Goal: Information Seeking & Learning: Check status

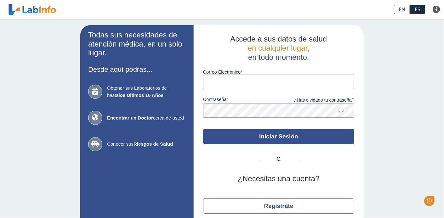
type input "[EMAIL_ADDRESS][DOMAIN_NAME]"
click at [278, 137] on button "Iniciar Sesión" at bounding box center [278, 136] width 151 height 15
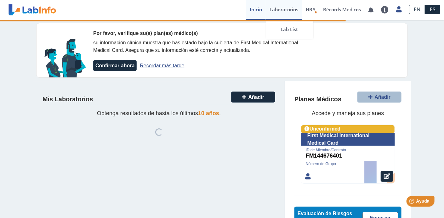
click at [284, 11] on link "Laboratorios" at bounding box center [284, 10] width 36 height 20
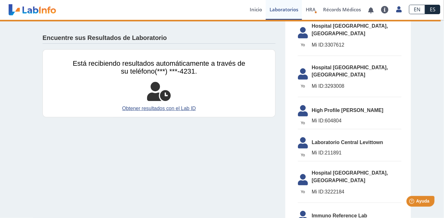
scroll to position [126, 0]
click at [254, 9] on link "Inicio" at bounding box center [256, 10] width 20 height 20
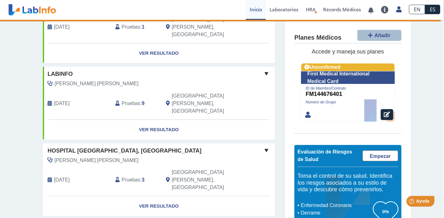
scroll to position [220, 0]
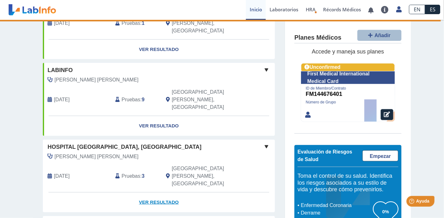
click at [152, 193] on link "Ver Resultado" at bounding box center [159, 203] width 232 height 20
click at [156, 193] on link "Ver Resultado" at bounding box center [159, 203] width 232 height 20
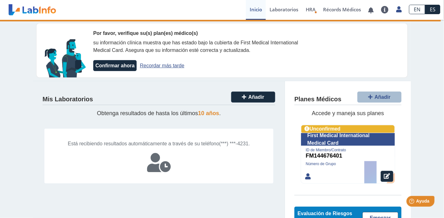
scroll to position [0, 0]
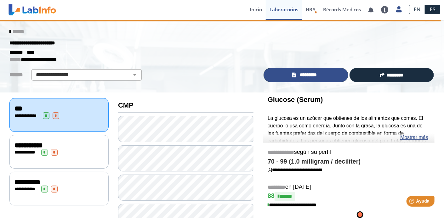
click at [309, 75] on span "*********" at bounding box center [309, 74] width 22 height 7
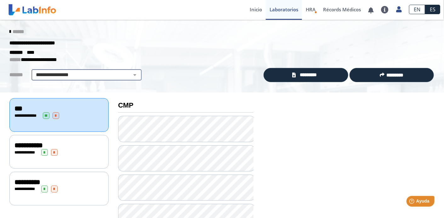
click at [132, 77] on select "**********" at bounding box center [86, 75] width 106 height 8
click at [131, 76] on select "**********" at bounding box center [86, 75] width 106 height 8
click at [9, 31] on icon at bounding box center [9, 31] width 1 height 5
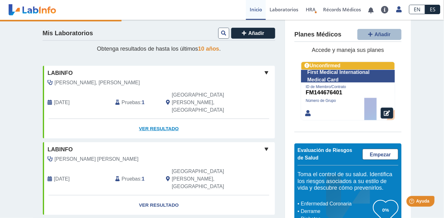
scroll to position [31, 0]
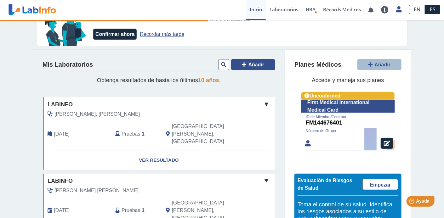
click at [242, 65] on icon at bounding box center [244, 64] width 4 height 5
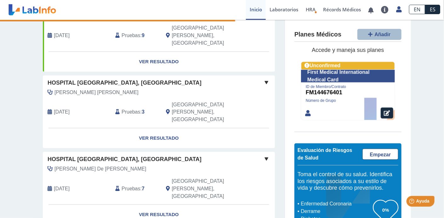
scroll to position [283, 0]
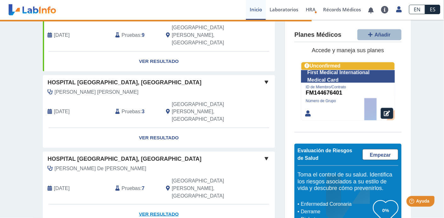
click at [155, 205] on link "Ver Resultado" at bounding box center [159, 215] width 232 height 20
click at [154, 205] on link "Ver Resultado" at bounding box center [159, 215] width 232 height 20
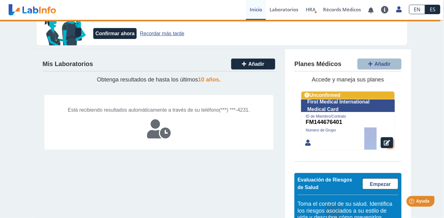
scroll to position [0, 0]
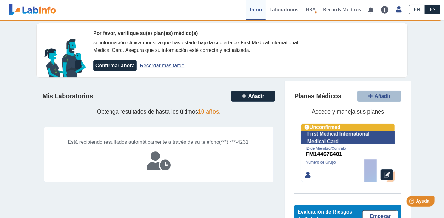
click at [160, 66] on link "Recordar más tarde" at bounding box center [162, 65] width 44 height 5
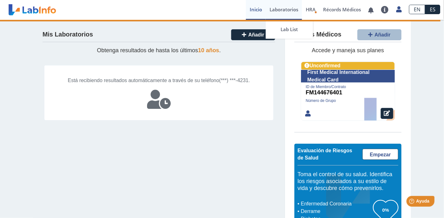
click at [288, 9] on link "Laboratorios" at bounding box center [284, 10] width 36 height 20
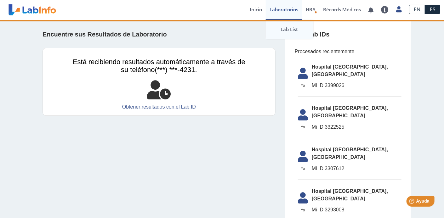
click at [288, 28] on link "Lab List" at bounding box center [289, 29] width 47 height 19
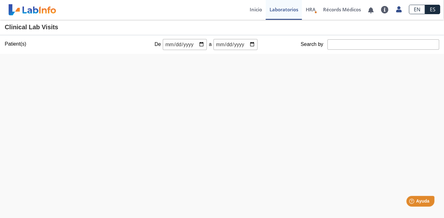
click at [197, 44] on input "date" at bounding box center [185, 44] width 44 height 11
type input "2025-01-05"
click at [251, 43] on input "date" at bounding box center [235, 44] width 44 height 11
type input "2025-09-05"
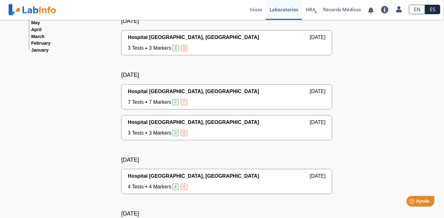
scroll to position [21, 0]
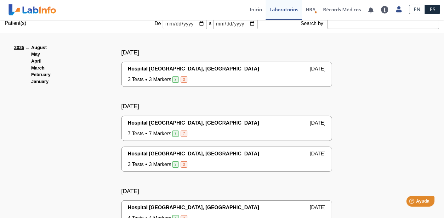
click at [209, 130] on div "7 Tests 7 Markers 7 7 Yo Yo" at bounding box center [227, 134] width 198 height 8
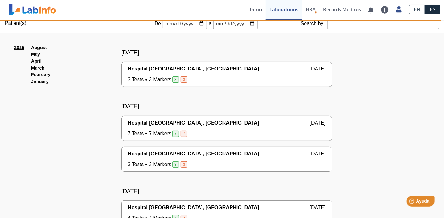
click at [164, 122] on span "Hospital [GEOGRAPHIC_DATA], [GEOGRAPHIC_DATA]" at bounding box center [193, 123] width 131 height 8
click at [162, 132] on span "7 Tests 7 Markers 7 7" at bounding box center [158, 134] width 60 height 8
click at [249, 127] on div "Hospital Pavia, Santurce May 20, 2025 7 Tests 7 Markers 7 7 Yo Yo" at bounding box center [227, 128] width 198 height 18
click at [227, 154] on div "Hospital Pavia, Santurce May 2, 2025" at bounding box center [227, 154] width 198 height 8
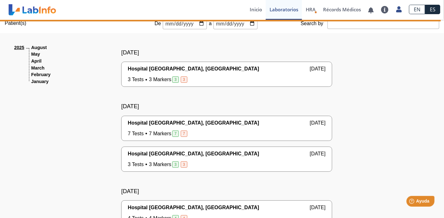
click at [227, 154] on div "Hospital Pavia, Santurce May 2, 2025" at bounding box center [227, 154] width 198 height 8
click at [156, 153] on span "Hospital [GEOGRAPHIC_DATA], [GEOGRAPHIC_DATA]" at bounding box center [193, 154] width 131 height 8
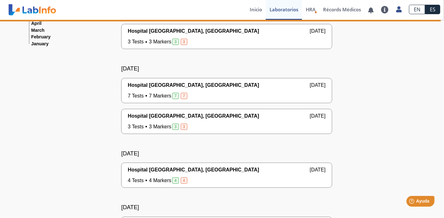
scroll to position [52, 0]
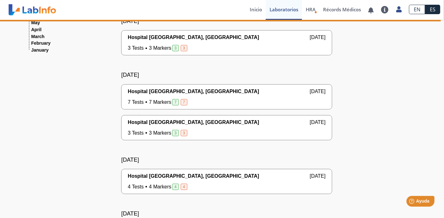
click at [207, 180] on div "Hospital Pavia, Santurce Apr 11, 2025 4 Tests 4 Markers 4 4 Yo Yo" at bounding box center [227, 182] width 198 height 18
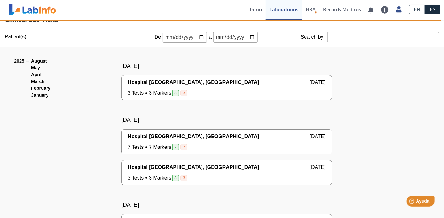
scroll to position [0, 0]
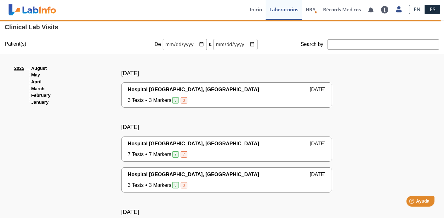
click at [245, 149] on div "Hospital Pavia, Santurce May 20, 2025 7 Tests 7 Markers 7 7 Yo Yo" at bounding box center [227, 149] width 198 height 18
click at [200, 145] on div "Hospital Pavia, Santurce May 20, 2025" at bounding box center [227, 144] width 198 height 8
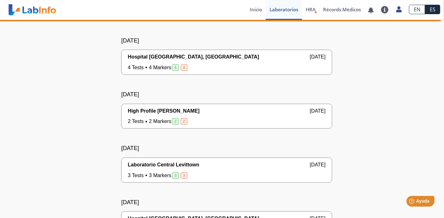
scroll to position [210, 0]
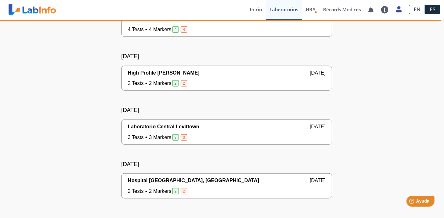
click at [203, 188] on div "2 Tests 2 Markers 2 2 Yo Yo" at bounding box center [227, 192] width 198 height 8
click at [200, 184] on div "Hospital Pavia, Santurce Jan 13, 2025 2 Tests 2 Markers 2 2 Yo Yo" at bounding box center [227, 186] width 198 height 18
click at [201, 184] on div "Hospital Pavia, Santurce Jan 13, 2025 2 Tests 2 Markers 2 2 Yo Yo" at bounding box center [227, 186] width 198 height 18
click at [204, 134] on div "3 Tests 3 Markers 3 3 Yo Yo" at bounding box center [227, 138] width 198 height 8
click at [205, 132] on div "Laboratorio Central Levittown Feb 21, 2025 3 Tests 3 Markers 3 3 Yo Yo" at bounding box center [227, 132] width 198 height 18
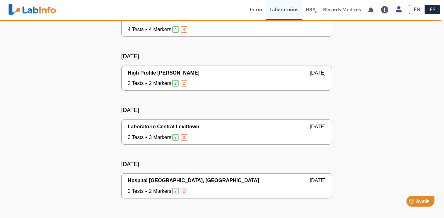
click at [207, 76] on div "High Profile Maramar Mar 13, 2025" at bounding box center [227, 73] width 198 height 8
click at [203, 74] on div "High Profile Maramar Mar 13, 2025" at bounding box center [227, 73] width 198 height 8
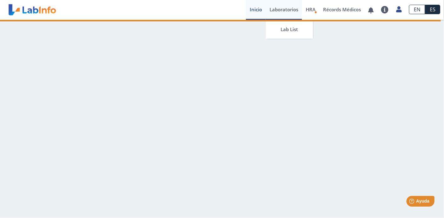
click at [286, 9] on link "Laboratorios" at bounding box center [284, 10] width 36 height 20
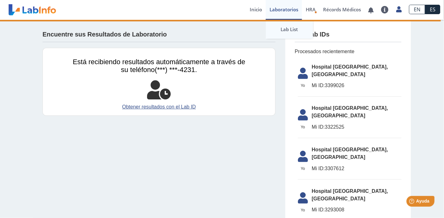
click at [286, 29] on link "Lab List" at bounding box center [289, 29] width 47 height 19
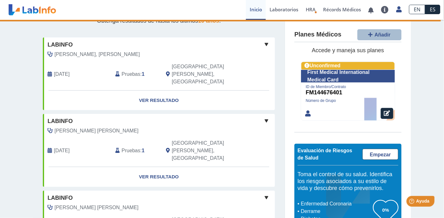
scroll to position [63, 0]
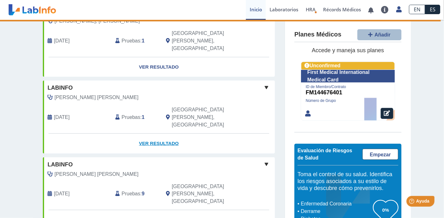
click at [162, 134] on link "Ver Resultado" at bounding box center [159, 144] width 232 height 20
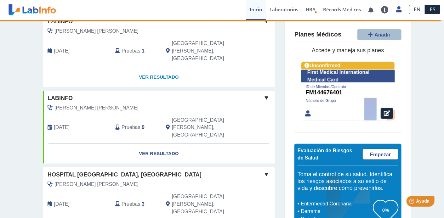
scroll to position [189, 0]
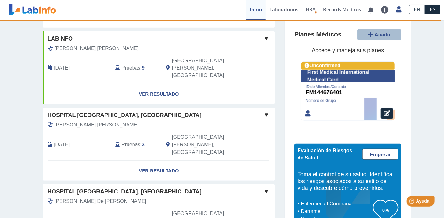
click at [106, 188] on span "Hospital [GEOGRAPHIC_DATA], [GEOGRAPHIC_DATA]" at bounding box center [125, 192] width 154 height 9
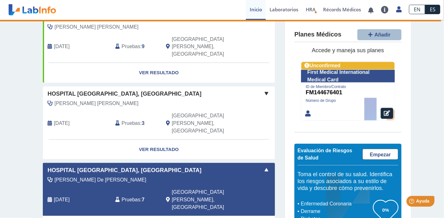
scroll to position [252, 0]
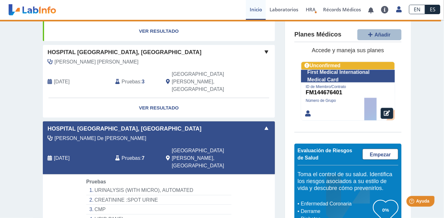
click at [81, 135] on span "[PERSON_NAME] De [PERSON_NAME]" at bounding box center [100, 139] width 92 height 8
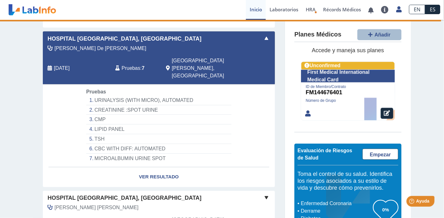
scroll to position [409, 0]
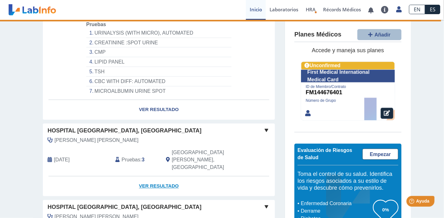
click at [155, 177] on link "Ver Resultado" at bounding box center [159, 187] width 232 height 20
click at [87, 127] on span "Hospital [GEOGRAPHIC_DATA], [GEOGRAPHIC_DATA]" at bounding box center [125, 131] width 154 height 9
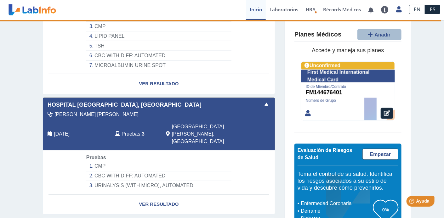
scroll to position [472, 0]
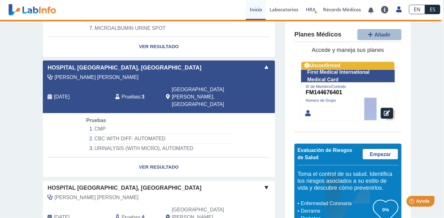
click at [101, 184] on span "Hospital [GEOGRAPHIC_DATA], [GEOGRAPHIC_DATA]" at bounding box center [125, 188] width 154 height 9
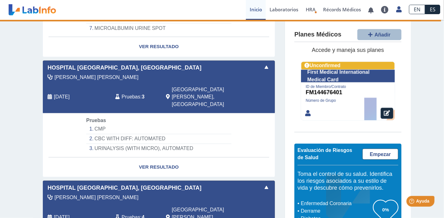
click at [281, 7] on link "Laboratorios" at bounding box center [284, 10] width 36 height 20
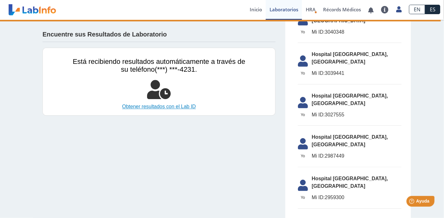
click at [165, 106] on link "Obtener resultados con el Lab ID" at bounding box center [159, 107] width 173 height 8
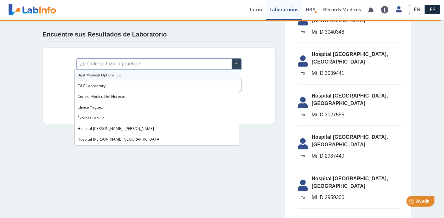
click at [238, 65] on span at bounding box center [236, 64] width 9 height 11
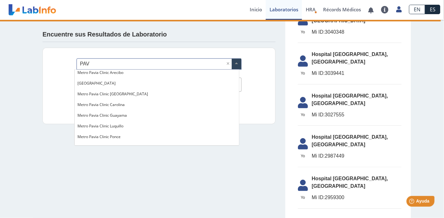
scroll to position [24, 0]
type input "PAVIA"
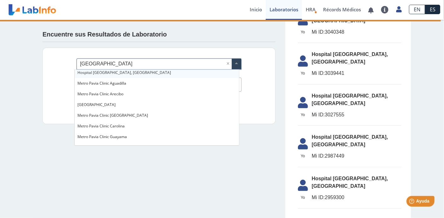
click at [103, 70] on span "Hospital [GEOGRAPHIC_DATA], [GEOGRAPHIC_DATA]" at bounding box center [125, 72] width 94 height 5
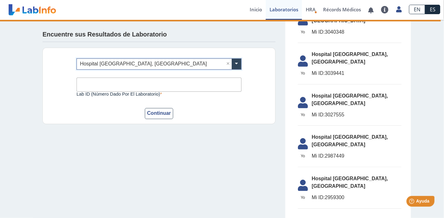
click at [164, 85] on input "Lab ID (número dado por el laboratorio)" at bounding box center [159, 85] width 165 height 14
click at [159, 114] on button "Continuar" at bounding box center [159, 113] width 28 height 11
click at [233, 64] on span at bounding box center [236, 64] width 9 height 11
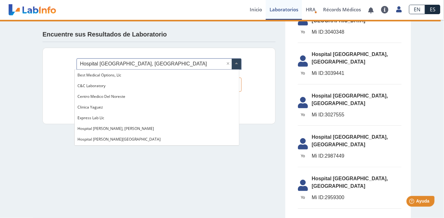
scroll to position [107, 0]
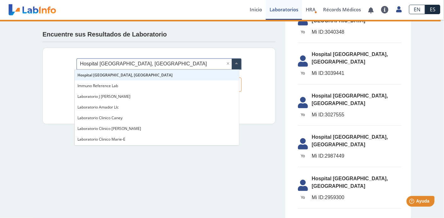
click at [107, 63] on input "text" at bounding box center [159, 64] width 164 height 11
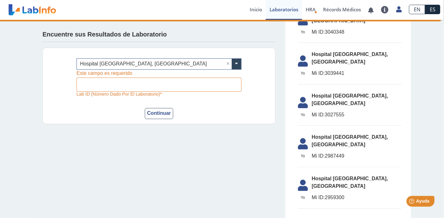
click at [39, 32] on div "Encuentre sus Resultados de Laboratorio ¿Dónde se hizo la prueba? × Hospital Pa…" at bounding box center [159, 77] width 252 height 114
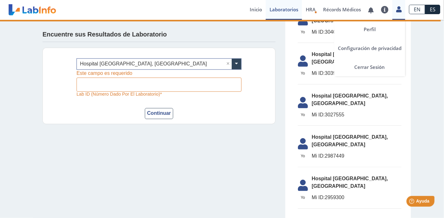
click at [400, 8] on icon at bounding box center [398, 9] width 5 height 5
click at [370, 28] on link "Perfil" at bounding box center [369, 29] width 71 height 19
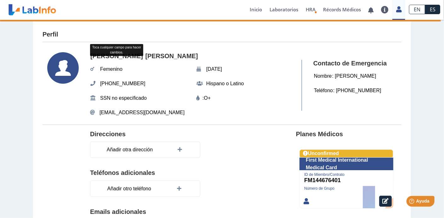
click at [8, 80] on div "Perfil Bethzaida Toca cualquier campo para hacer cambios. Quiñones Vélez Femeni…" at bounding box center [222, 172] width 444 height 304
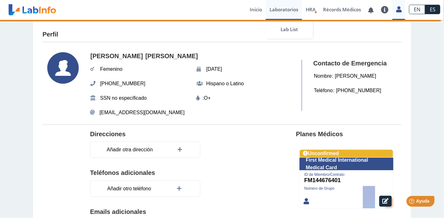
click at [281, 7] on link "Laboratorios" at bounding box center [284, 10] width 36 height 20
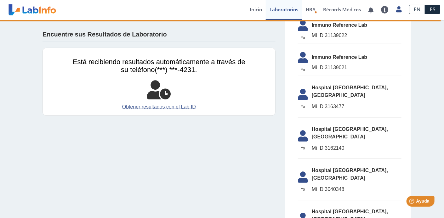
scroll to position [315, 0]
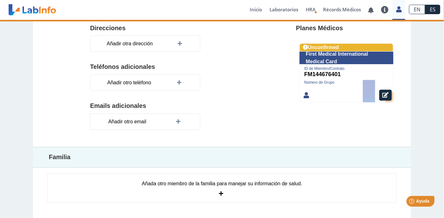
scroll to position [105, 0]
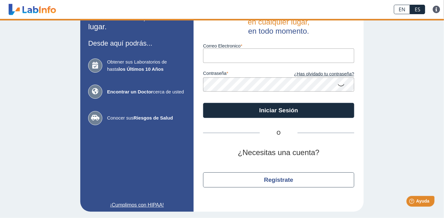
scroll to position [26, 0]
type input "[EMAIL_ADDRESS][DOMAIN_NAME]"
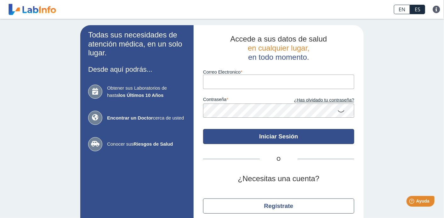
type input "[EMAIL_ADDRESS][DOMAIN_NAME]"
click at [271, 135] on button "Iniciar Sesión" at bounding box center [278, 136] width 151 height 15
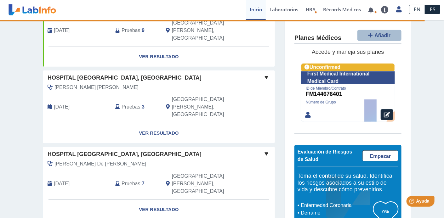
scroll to position [157, 0]
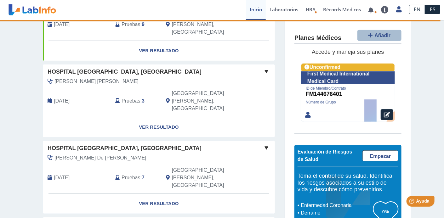
click at [264, 144] on span at bounding box center [267, 148] width 8 height 8
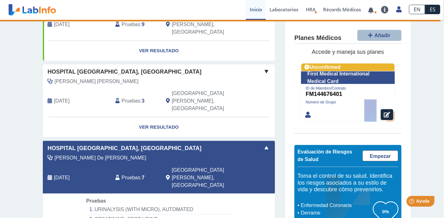
click at [142, 154] on div "[PERSON_NAME] De [PERSON_NAME]" at bounding box center [144, 158] width 203 height 8
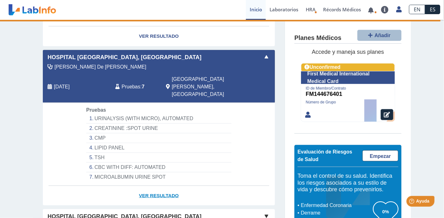
scroll to position [252, 0]
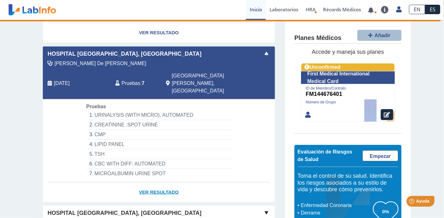
click at [158, 183] on link "Ver Resultado" at bounding box center [159, 193] width 232 height 20
click at [142, 183] on link "Ver Resultado" at bounding box center [159, 193] width 232 height 20
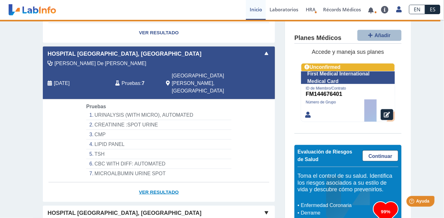
click at [142, 183] on link "Ver Resultado" at bounding box center [159, 193] width 232 height 20
click at [141, 183] on link "Ver Resultado" at bounding box center [159, 193] width 232 height 20
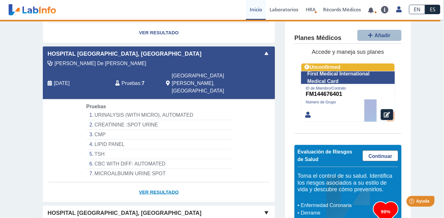
click at [141, 183] on link "Ver Resultado" at bounding box center [159, 193] width 232 height 20
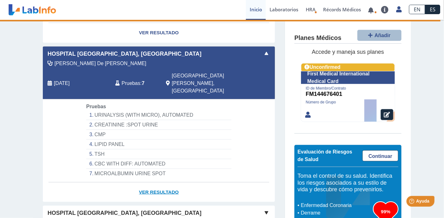
click at [141, 183] on link "Ver Resultado" at bounding box center [159, 193] width 232 height 20
click at [167, 183] on link "Ver Resultado" at bounding box center [159, 193] width 232 height 20
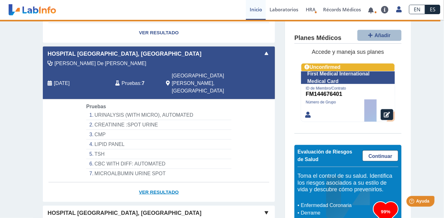
click at [169, 183] on link "Ver Resultado" at bounding box center [159, 193] width 232 height 20
click at [168, 183] on link "Ver Resultado" at bounding box center [159, 193] width 232 height 20
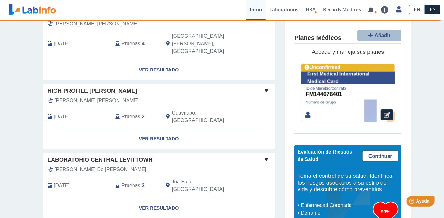
scroll to position [582, 0]
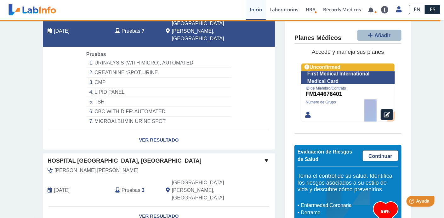
scroll to position [315, 0]
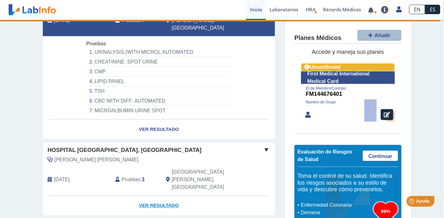
click at [160, 196] on link "Ver Resultado" at bounding box center [159, 206] width 232 height 20
click at [145, 196] on link "Ver Resultado" at bounding box center [159, 206] width 232 height 20
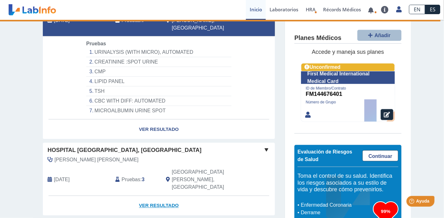
click at [145, 196] on link "Ver Resultado" at bounding box center [159, 206] width 232 height 20
click at [156, 196] on link "Ver Resultado" at bounding box center [159, 206] width 232 height 20
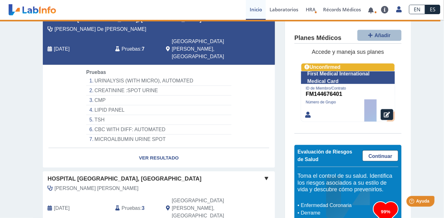
scroll to position [283, 0]
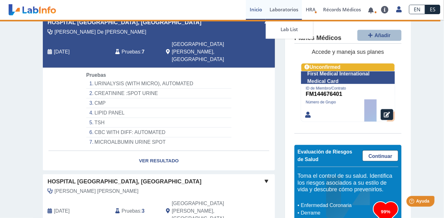
click at [281, 11] on link "Laboratorios" at bounding box center [284, 10] width 36 height 20
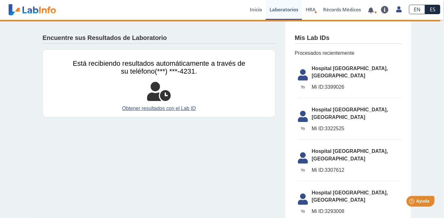
click at [338, 74] on li "[GEOGRAPHIC_DATA] [GEOGRAPHIC_DATA], [GEOGRAPHIC_DATA] ID: 3399026" at bounding box center [350, 80] width 104 height 37
click at [344, 76] on li "[GEOGRAPHIC_DATA] [GEOGRAPHIC_DATA], [GEOGRAPHIC_DATA] ID: 3399026" at bounding box center [350, 80] width 104 height 37
click at [373, 11] on link at bounding box center [371, 10] width 13 height 5
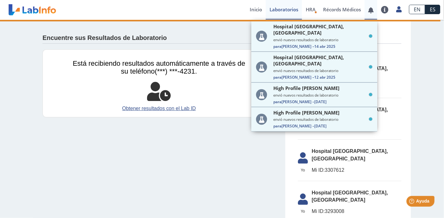
scroll to position [387, 0]
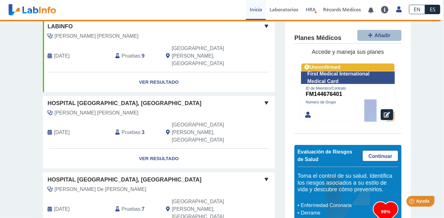
scroll to position [157, 0]
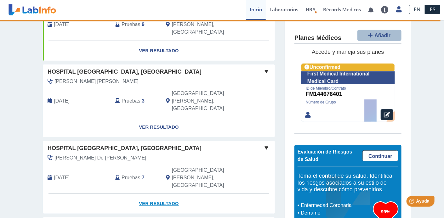
click at [161, 194] on link "Ver Resultado" at bounding box center [159, 204] width 232 height 20
click at [147, 194] on link "Ver Resultado" at bounding box center [159, 204] width 232 height 20
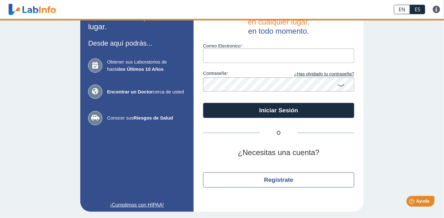
scroll to position [26, 0]
type input "[EMAIL_ADDRESS][DOMAIN_NAME]"
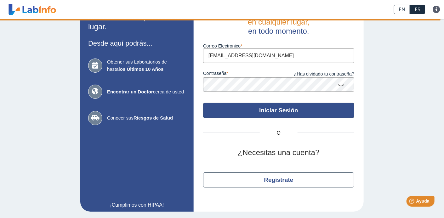
click at [275, 108] on button "Iniciar Sesión" at bounding box center [278, 110] width 151 height 15
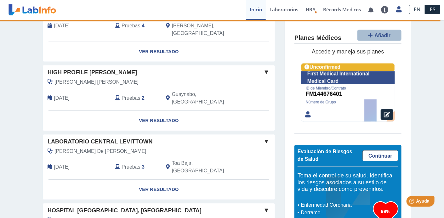
scroll to position [499, 0]
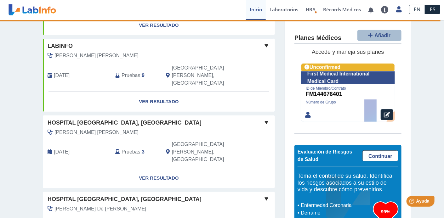
scroll to position [126, 0]
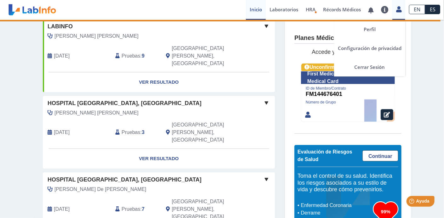
click at [398, 8] on icon at bounding box center [398, 9] width 5 height 5
click at [370, 66] on link "Cerrar Sesión" at bounding box center [369, 67] width 71 height 19
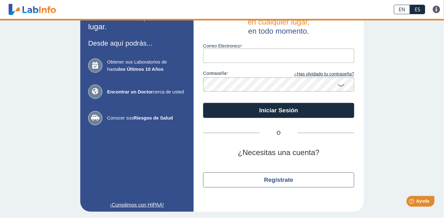
type input "[EMAIL_ADDRESS][DOMAIN_NAME]"
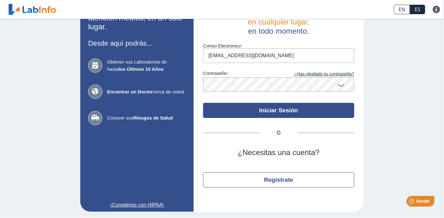
click at [271, 109] on button "Iniciar Sesión" at bounding box center [278, 110] width 151 height 15
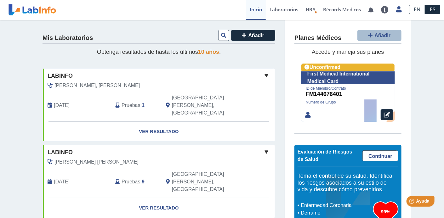
click at [221, 34] on icon at bounding box center [223, 35] width 5 height 5
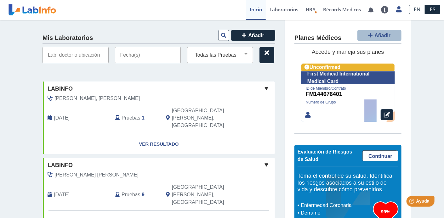
click at [168, 54] on input "text" at bounding box center [148, 55] width 66 height 16
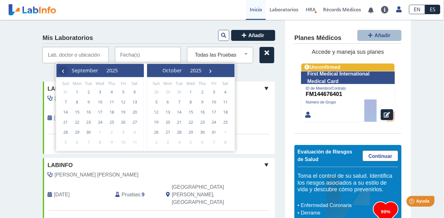
click at [63, 70] on span "‹" at bounding box center [62, 70] width 9 height 9
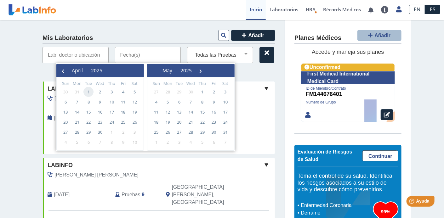
click at [87, 90] on span "1" at bounding box center [88, 92] width 10 height 10
click at [205, 68] on span "›" at bounding box center [200, 70] width 9 height 9
click at [206, 68] on span "›" at bounding box center [200, 70] width 9 height 9
click at [204, 68] on span "›" at bounding box center [198, 70] width 9 height 9
click at [212, 68] on span "›" at bounding box center [207, 70] width 9 height 9
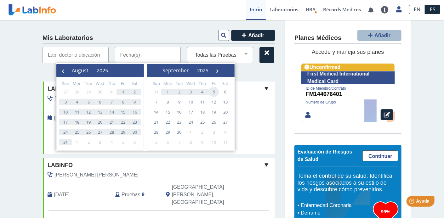
click at [213, 89] on span "5" at bounding box center [214, 92] width 10 height 10
type input "[DATE] - [DATE]"
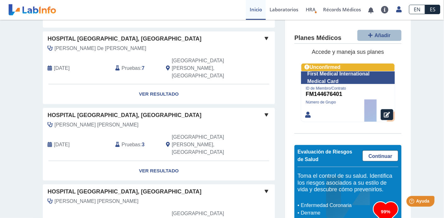
scroll to position [127, 0]
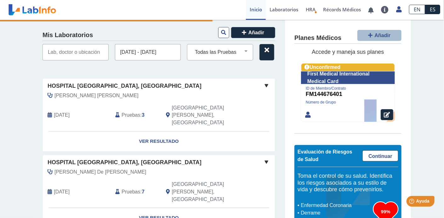
scroll to position [0, 0]
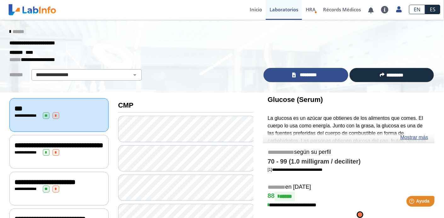
click at [313, 75] on span "*********" at bounding box center [309, 74] width 22 height 7
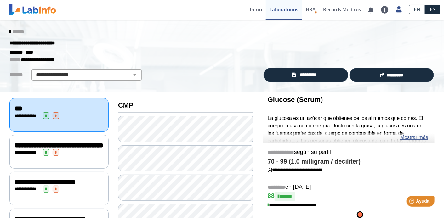
click at [132, 77] on select "**********" at bounding box center [86, 75] width 106 height 8
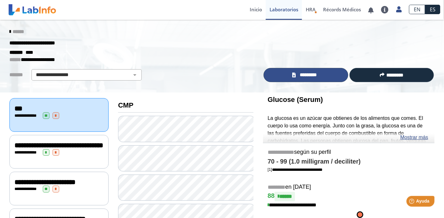
click at [316, 74] on span "*********" at bounding box center [309, 74] width 22 height 7
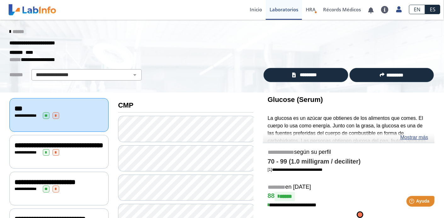
click at [9, 31] on icon at bounding box center [9, 31] width 1 height 5
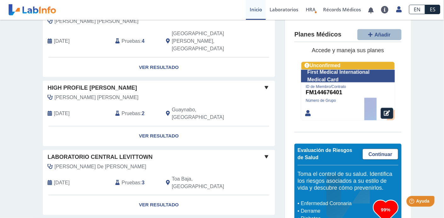
scroll to position [435, 0]
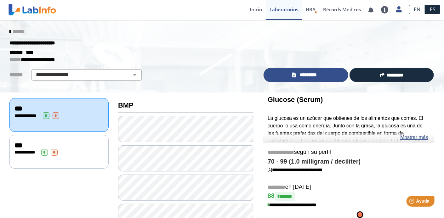
click at [308, 77] on span "*********" at bounding box center [309, 74] width 22 height 7
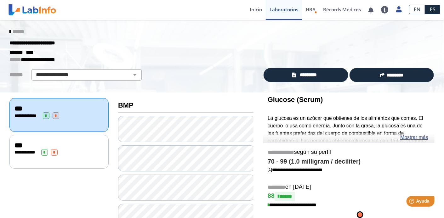
click at [9, 31] on icon at bounding box center [9, 31] width 1 height 5
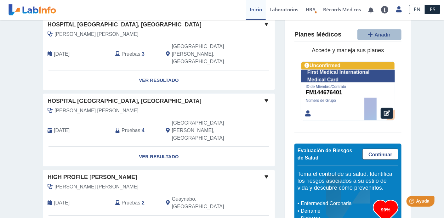
scroll to position [346, 0]
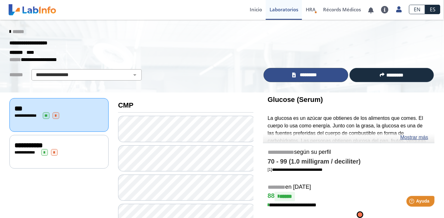
click at [311, 73] on span "*********" at bounding box center [309, 74] width 22 height 7
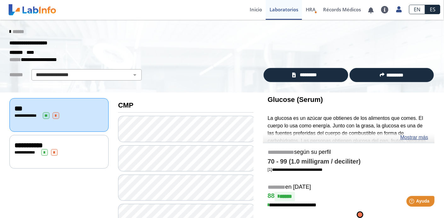
click at [14, 27] on div "******" at bounding box center [222, 31] width 435 height 11
click at [15, 32] on span "******" at bounding box center [18, 31] width 11 height 5
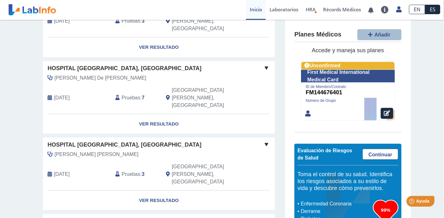
scroll to position [252, 0]
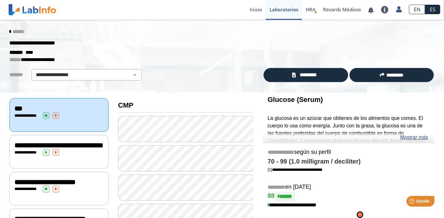
click at [9, 30] on icon at bounding box center [9, 31] width 1 height 5
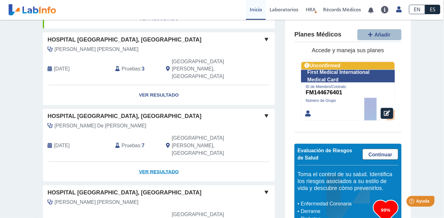
scroll to position [189, 0]
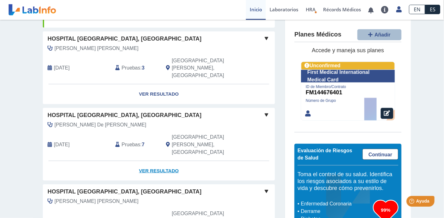
click at [151, 161] on link "Ver Resultado" at bounding box center [159, 171] width 232 height 20
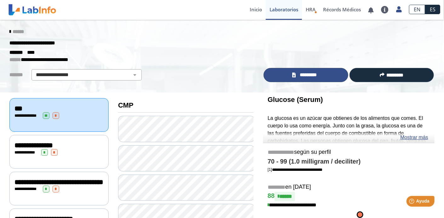
click at [314, 75] on span "*********" at bounding box center [309, 74] width 22 height 7
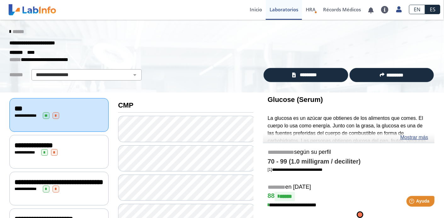
click at [9, 32] on icon at bounding box center [9, 31] width 1 height 5
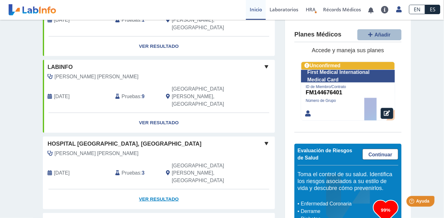
scroll to position [94, 0]
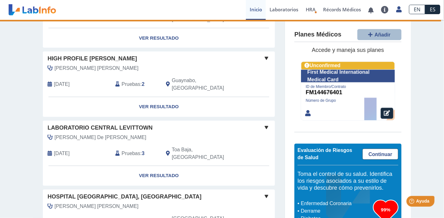
scroll to position [498, 0]
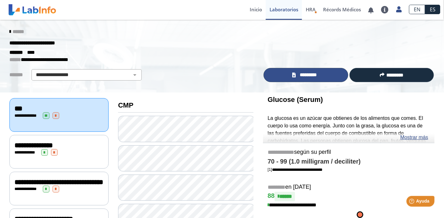
click at [298, 74] on span "*********" at bounding box center [309, 74] width 22 height 7
click at [306, 75] on span "*********" at bounding box center [309, 74] width 22 height 7
